Goal: Transaction & Acquisition: Book appointment/travel/reservation

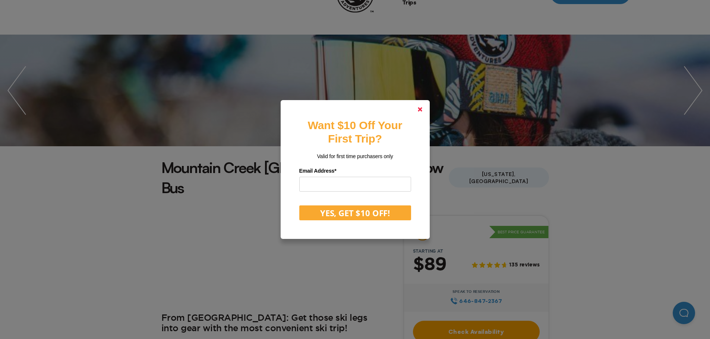
click at [422, 109] on polygon at bounding box center [420, 109] width 4 height 4
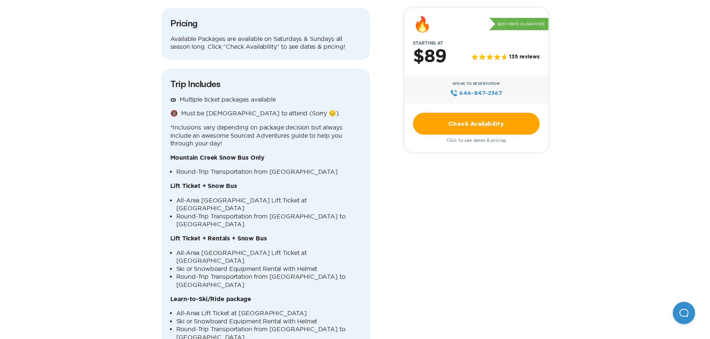
scroll to position [850, 0]
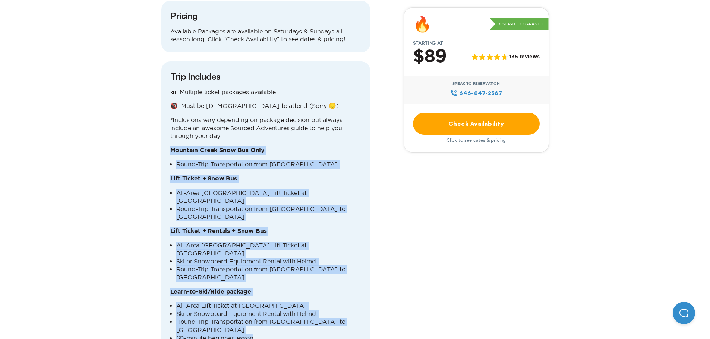
drag, startPoint x: 169, startPoint y: 103, endPoint x: 323, endPoint y: 252, distance: 214.2
click at [323, 252] on div "Trip Includes 🎟 Multiple ticket packages available 🔞 Must be [DEMOGRAPHIC_DATA]…" at bounding box center [265, 213] width 209 height 304
click at [323, 334] on li "60-minute beginner lesson" at bounding box center [268, 338] width 185 height 8
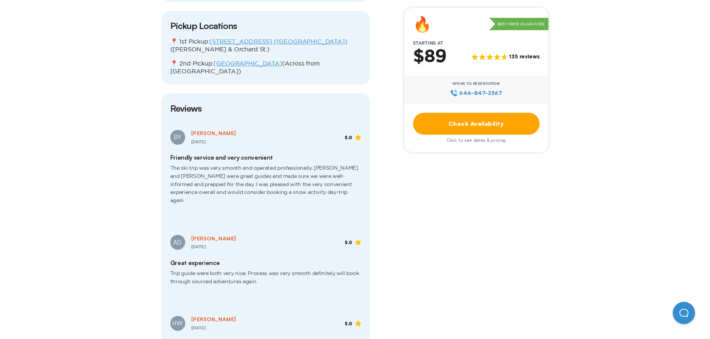
scroll to position [1221, 0]
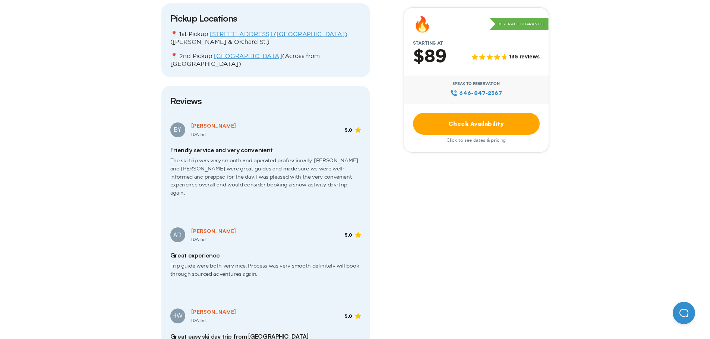
click at [481, 144] on div "🔥 Best Price Guarantee Starting at $89 135 reviews Speak to Reservation 646‍-84…" at bounding box center [475, 79] width 145 height 145
click at [495, 128] on link "Check Availability" at bounding box center [476, 124] width 127 height 22
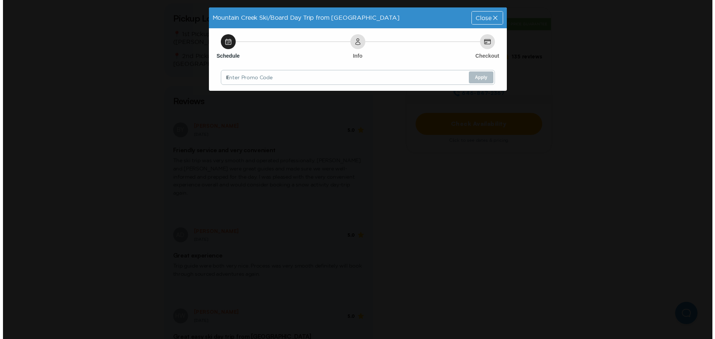
scroll to position [0, 0]
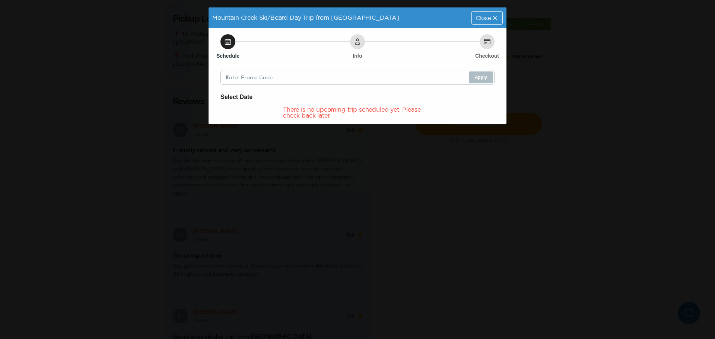
click at [495, 21] on icon at bounding box center [494, 17] width 7 height 7
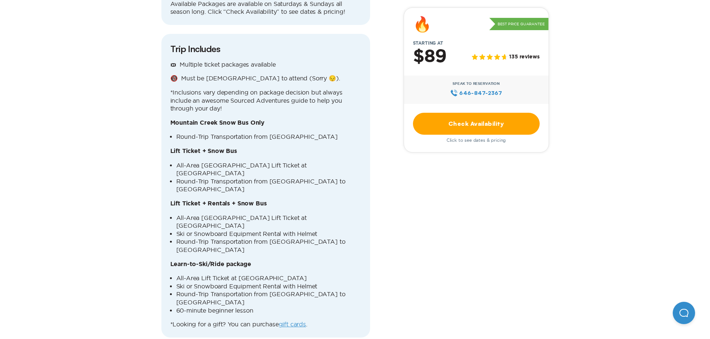
scroll to position [881, 0]
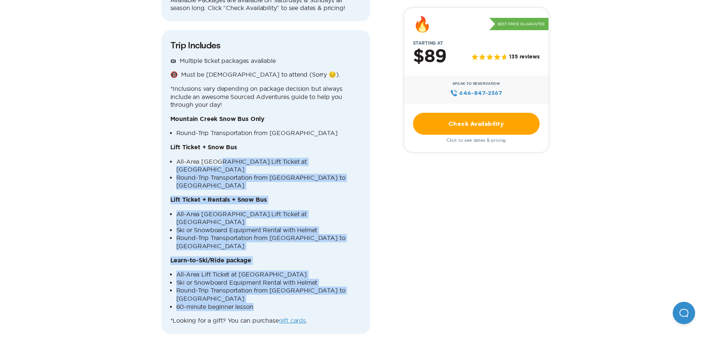
drag, startPoint x: 228, startPoint y: 114, endPoint x: 336, endPoint y: 224, distance: 153.8
click at [336, 224] on div "🎟 Multiple ticket packages available 🔞 Must be [DEMOGRAPHIC_DATA] to attend (So…" at bounding box center [265, 191] width 191 height 268
click at [336, 303] on li "60-minute beginner lesson" at bounding box center [268, 307] width 185 height 8
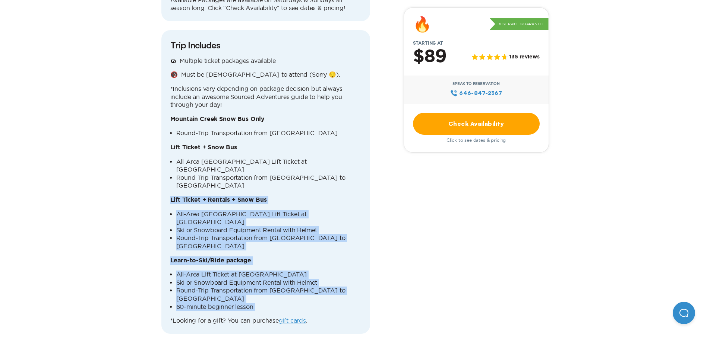
drag, startPoint x: 336, startPoint y: 224, endPoint x: 167, endPoint y: 139, distance: 189.1
click at [167, 139] on div "Trip Includes 🎟 Multiple ticket packages available 🔞 Must be [DEMOGRAPHIC_DATA]…" at bounding box center [265, 182] width 209 height 304
drag, startPoint x: 167, startPoint y: 139, endPoint x: 310, endPoint y: 225, distance: 166.7
click at [310, 225] on div "Trip Includes 🎟 Multiple ticket packages available 🔞 Must be [DEMOGRAPHIC_DATA]…" at bounding box center [265, 182] width 209 height 304
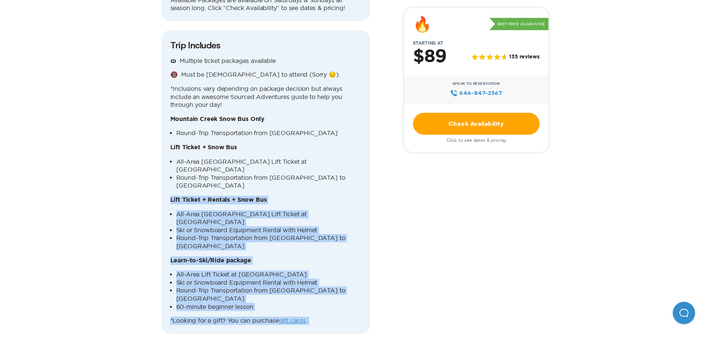
click at [310, 225] on div "🎟 Multiple ticket packages available 🔞 Must be [DEMOGRAPHIC_DATA] to attend (So…" at bounding box center [265, 191] width 191 height 268
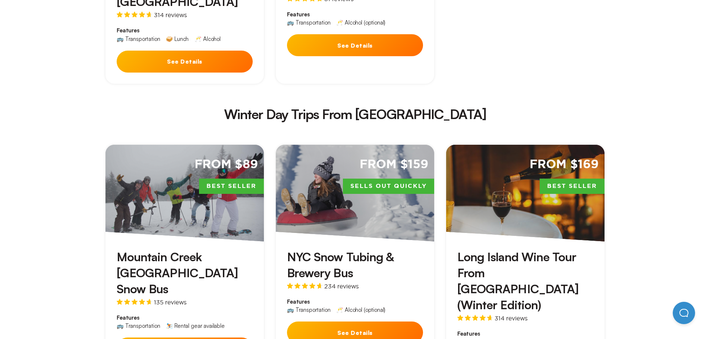
scroll to position [1518, 0]
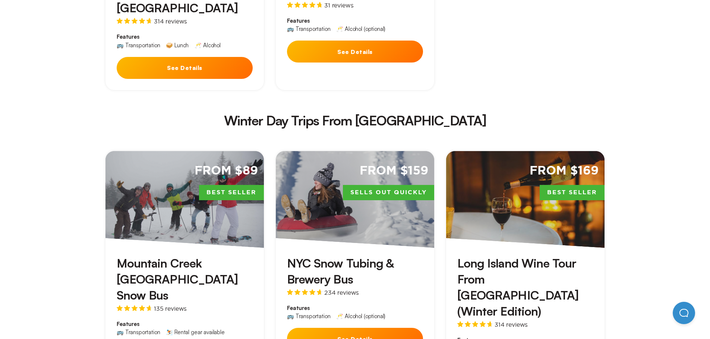
click at [360, 328] on button "See Details" at bounding box center [355, 339] width 136 height 22
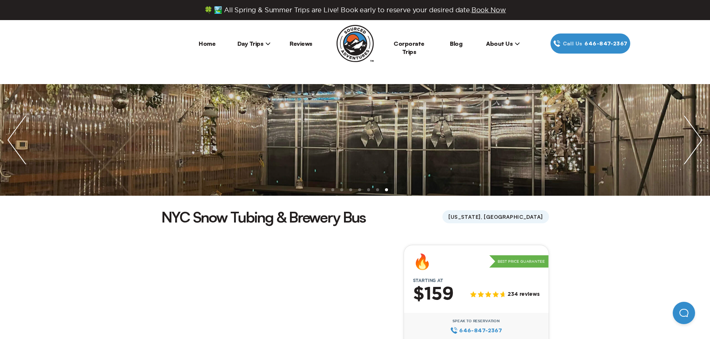
click at [9, 156] on img "previous slide / item" at bounding box center [17, 140] width 34 height 112
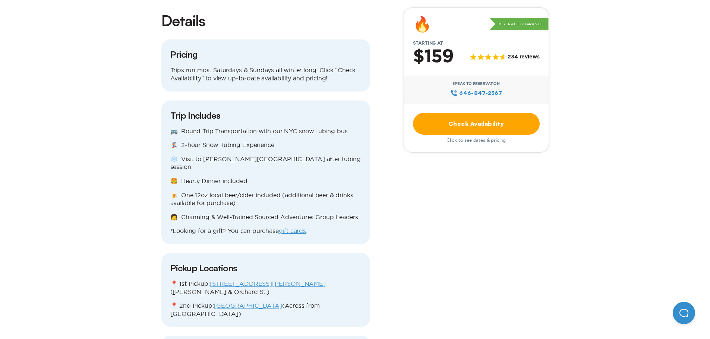
scroll to position [694, 0]
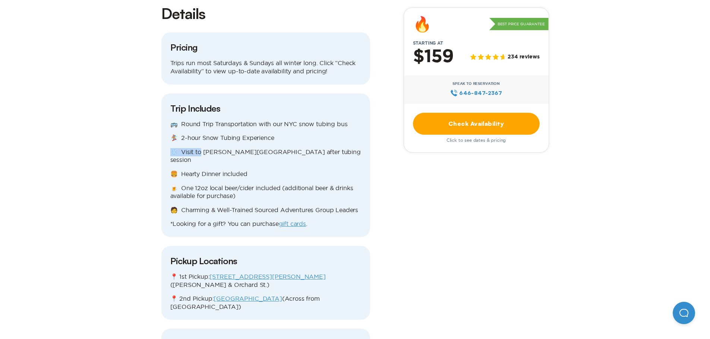
drag, startPoint x: 203, startPoint y: 140, endPoint x: 286, endPoint y: 130, distance: 84.0
click at [286, 130] on div "🚌 Round Trip Transportation with our NYC snow tubing bus 🏂 2-hour Snow Tubing E…" at bounding box center [265, 174] width 191 height 108
click at [212, 148] on p "❄️ Visit to [PERSON_NAME][GEOGRAPHIC_DATA] after tubing session" at bounding box center [265, 156] width 191 height 16
drag, startPoint x: 202, startPoint y: 139, endPoint x: 289, endPoint y: 140, distance: 86.4
click at [289, 148] on p "❄️ Visit to [PERSON_NAME][GEOGRAPHIC_DATA] after tubing session" at bounding box center [265, 156] width 191 height 16
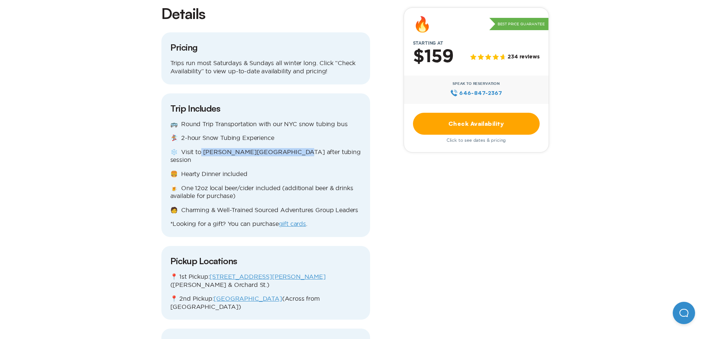
click at [289, 148] on p "❄️ Visit to [PERSON_NAME][GEOGRAPHIC_DATA] after tubing session" at bounding box center [265, 156] width 191 height 16
drag, startPoint x: 290, startPoint y: 139, endPoint x: 207, endPoint y: 135, distance: 82.8
click at [207, 148] on p "❄️ Visit to [PERSON_NAME][GEOGRAPHIC_DATA] after tubing session" at bounding box center [265, 156] width 191 height 16
copy p "[PERSON_NAME] Winter Beer Garden"
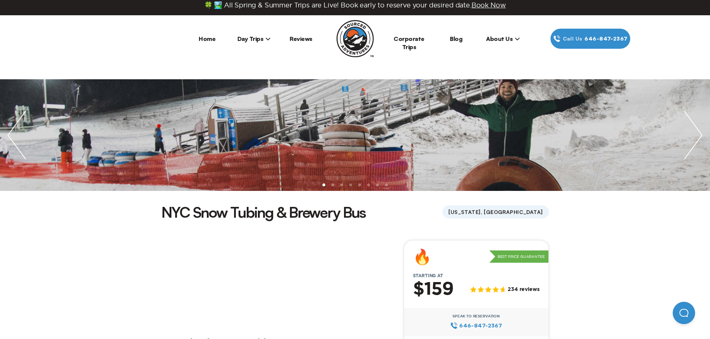
scroll to position [0, 0]
